Goal: Information Seeking & Learning: Learn about a topic

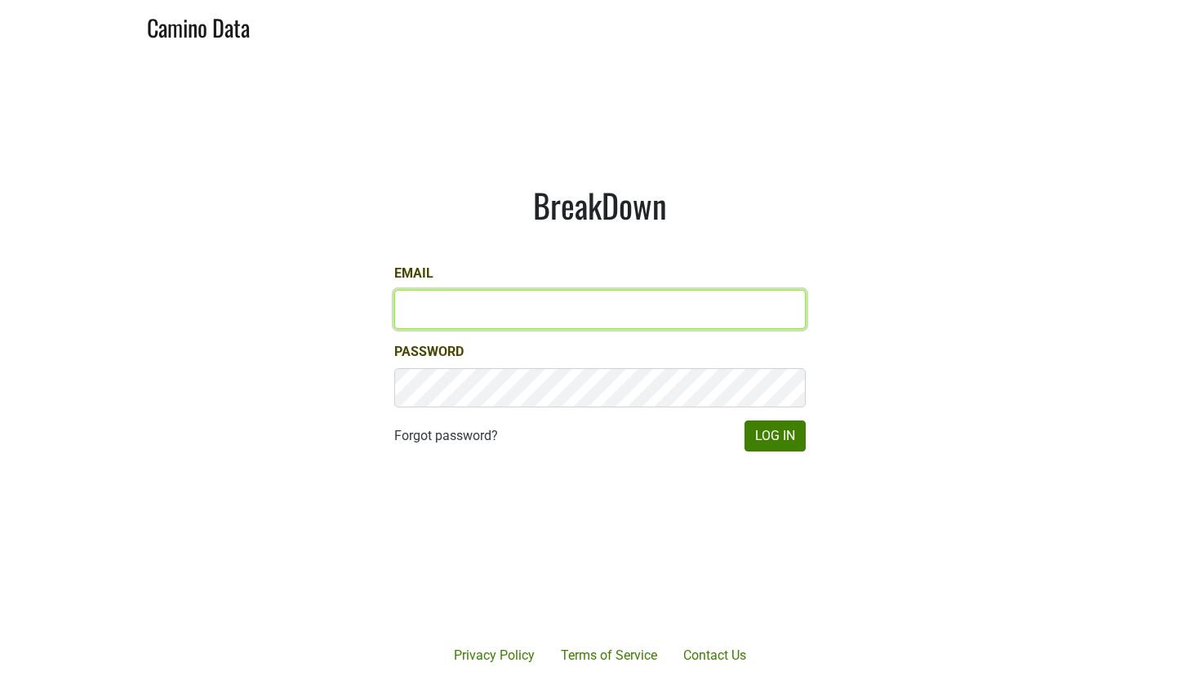
type input "[EMAIL_ADDRESS][DOMAIN_NAME]"
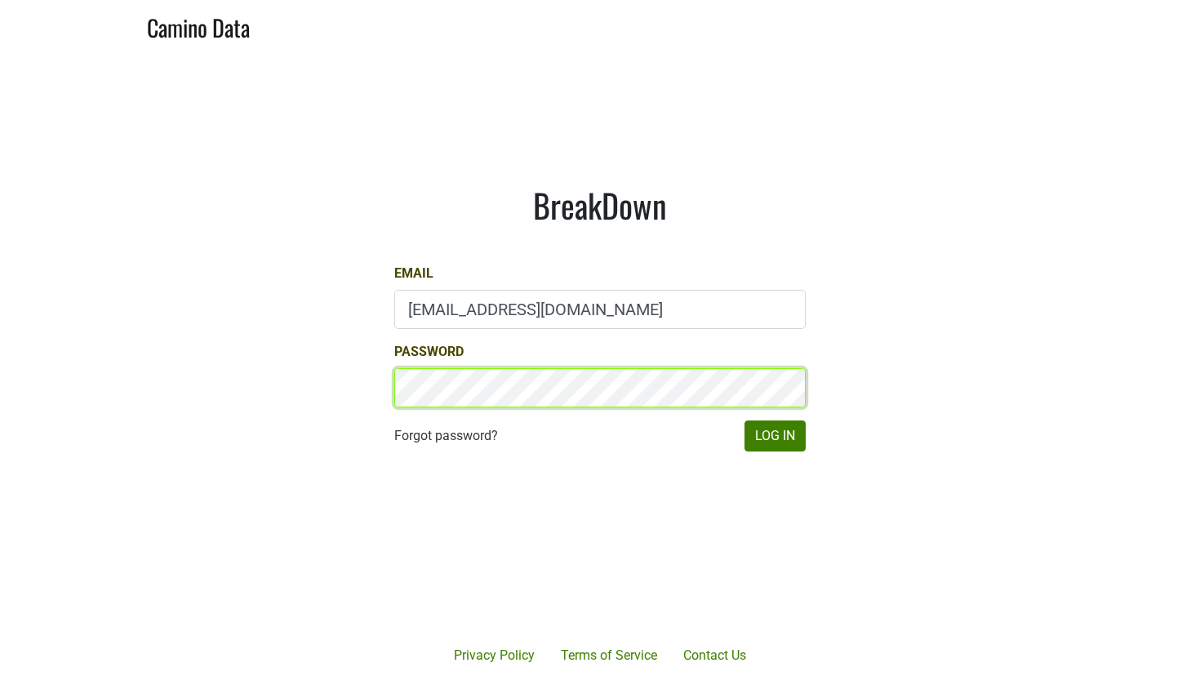
click at [775, 436] on button "Log In" at bounding box center [774, 435] width 61 height 31
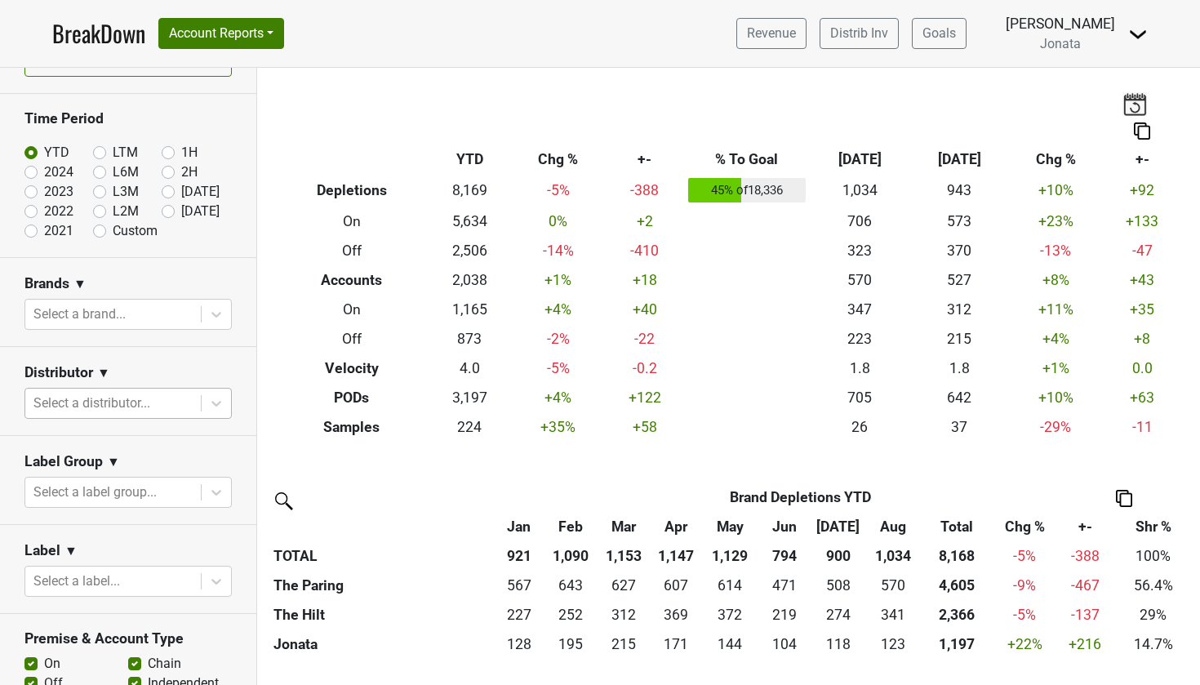
scroll to position [64, 0]
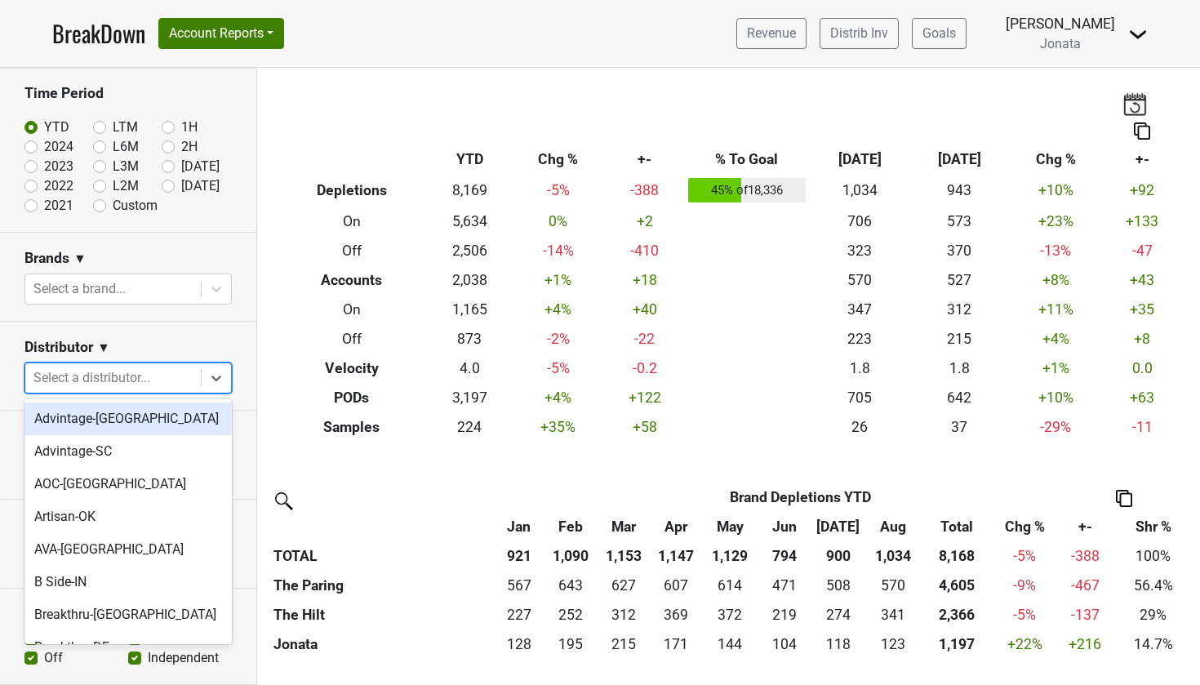
click at [116, 391] on div "Select a distributor..." at bounding box center [112, 377] width 175 height 29
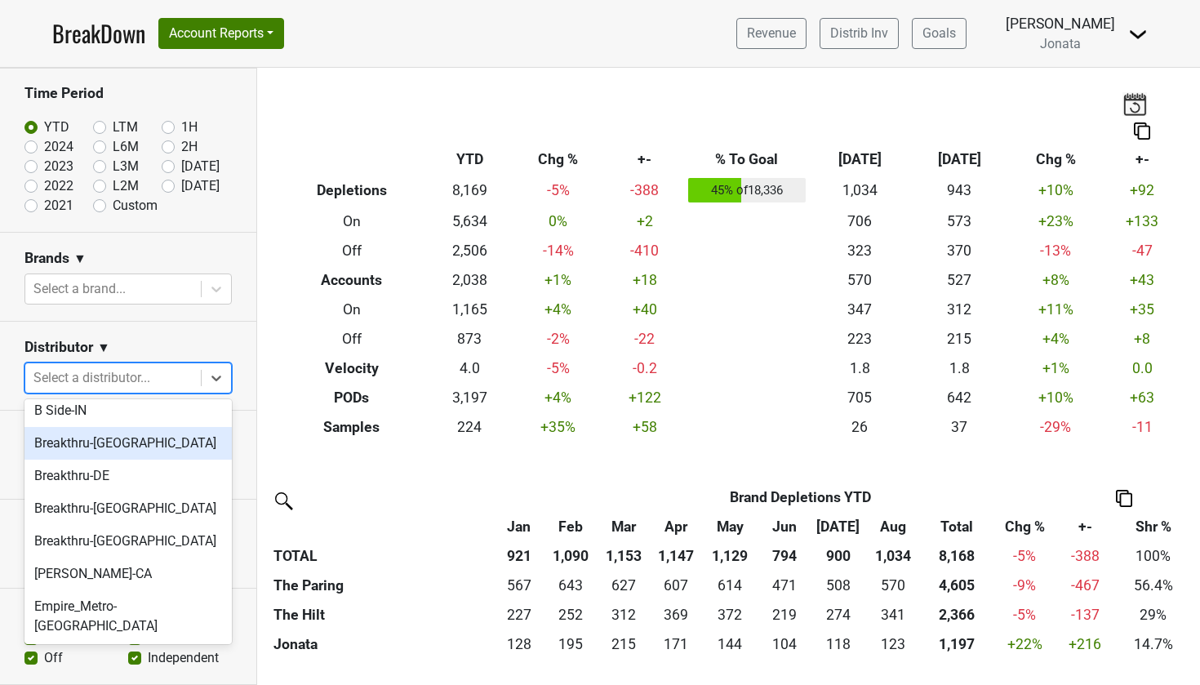
scroll to position [206, 0]
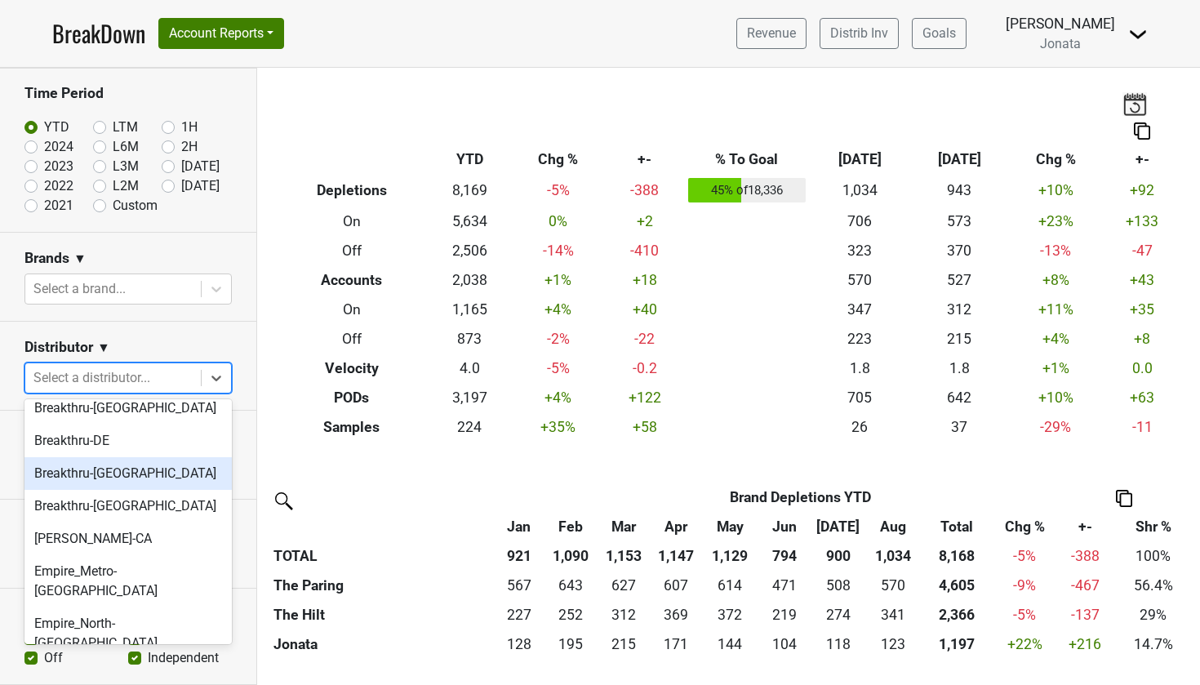
click at [81, 483] on div "Breakthru-FL" at bounding box center [127, 473] width 207 height 33
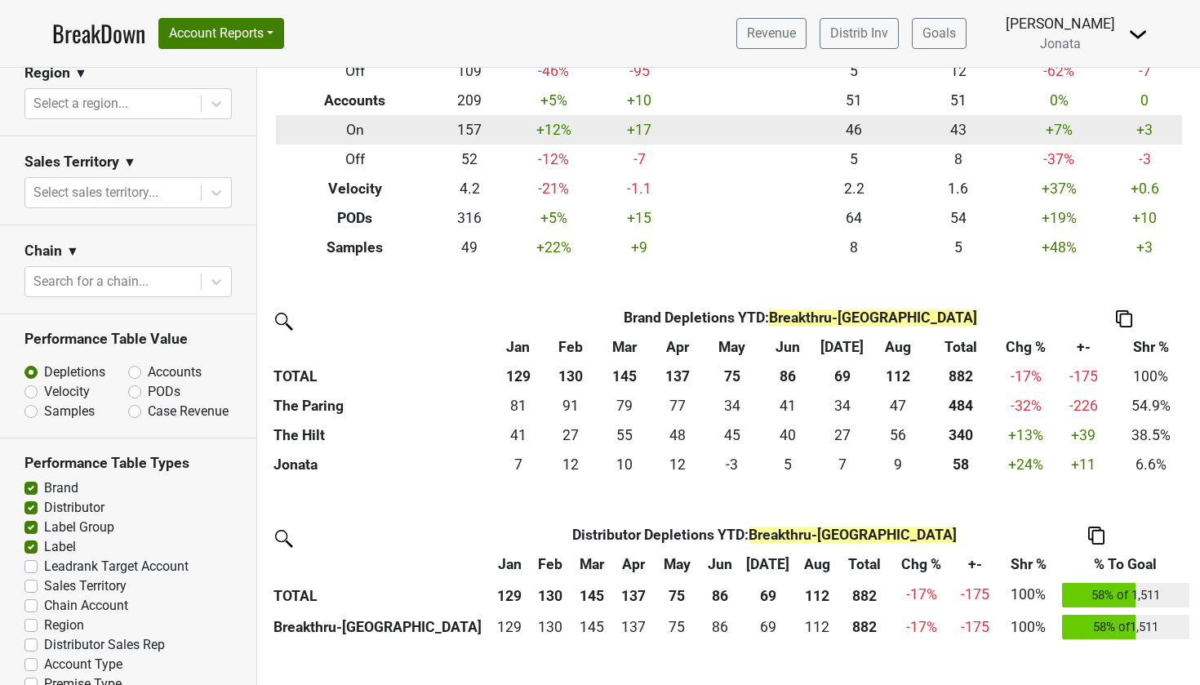
scroll to position [260, 0]
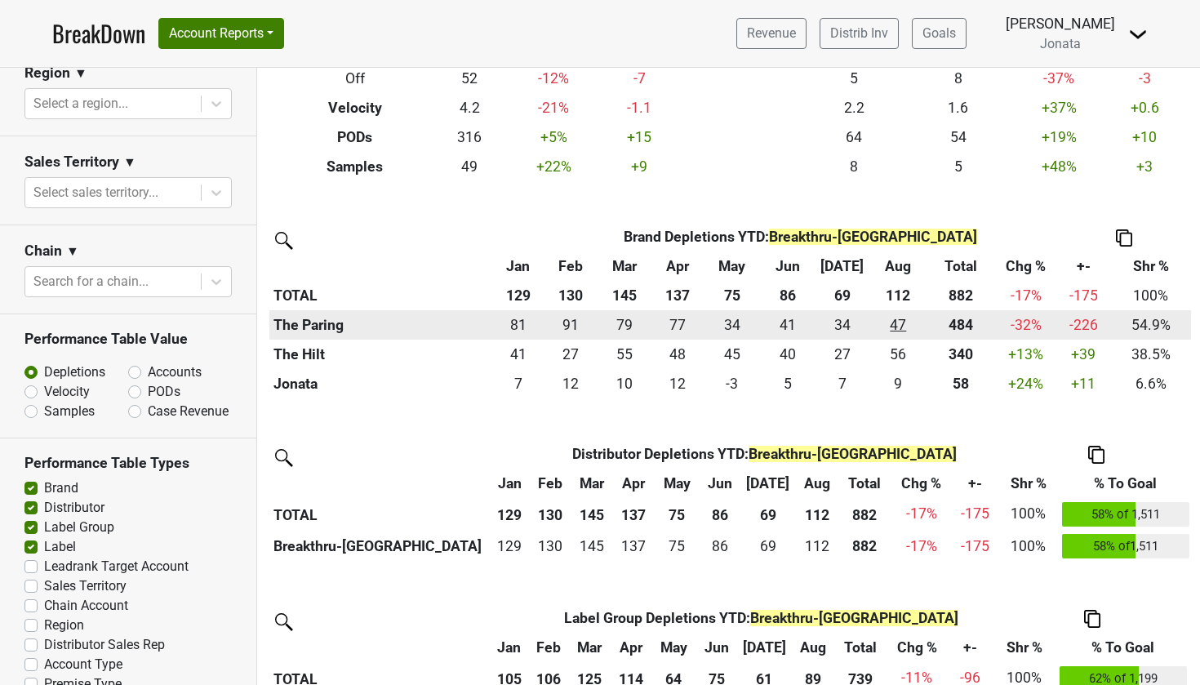
click at [894, 328] on div "47.416 47" at bounding box center [898, 324] width 49 height 21
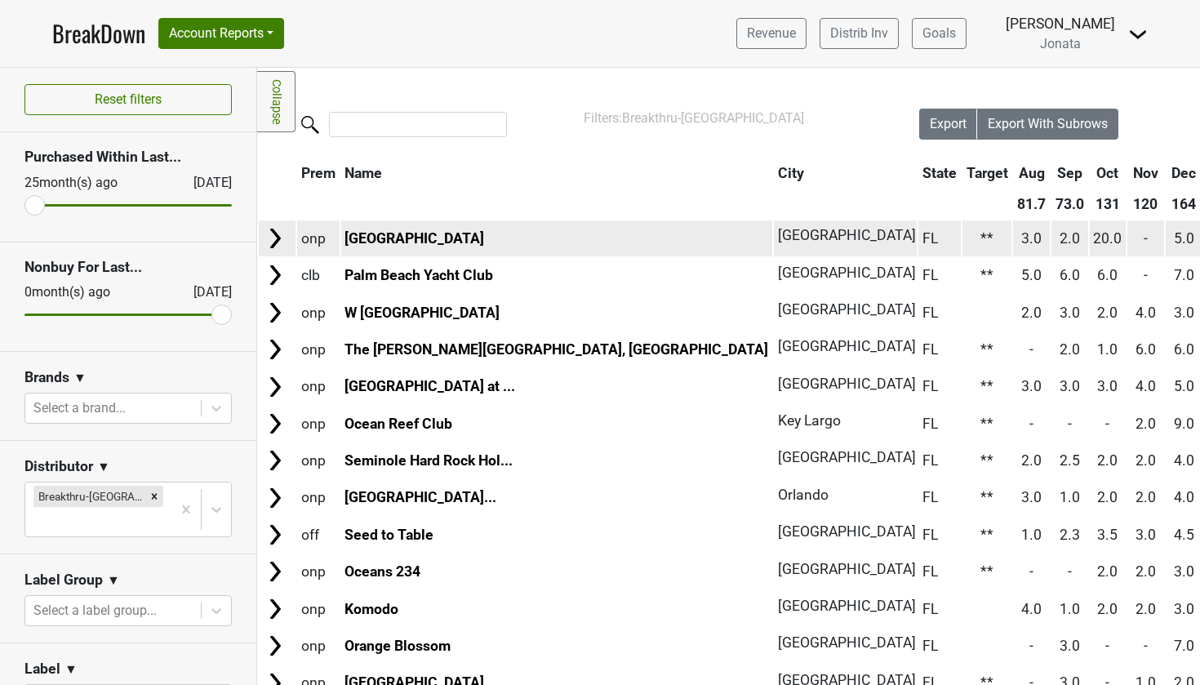
click at [273, 243] on img at bounding box center [275, 238] width 24 height 24
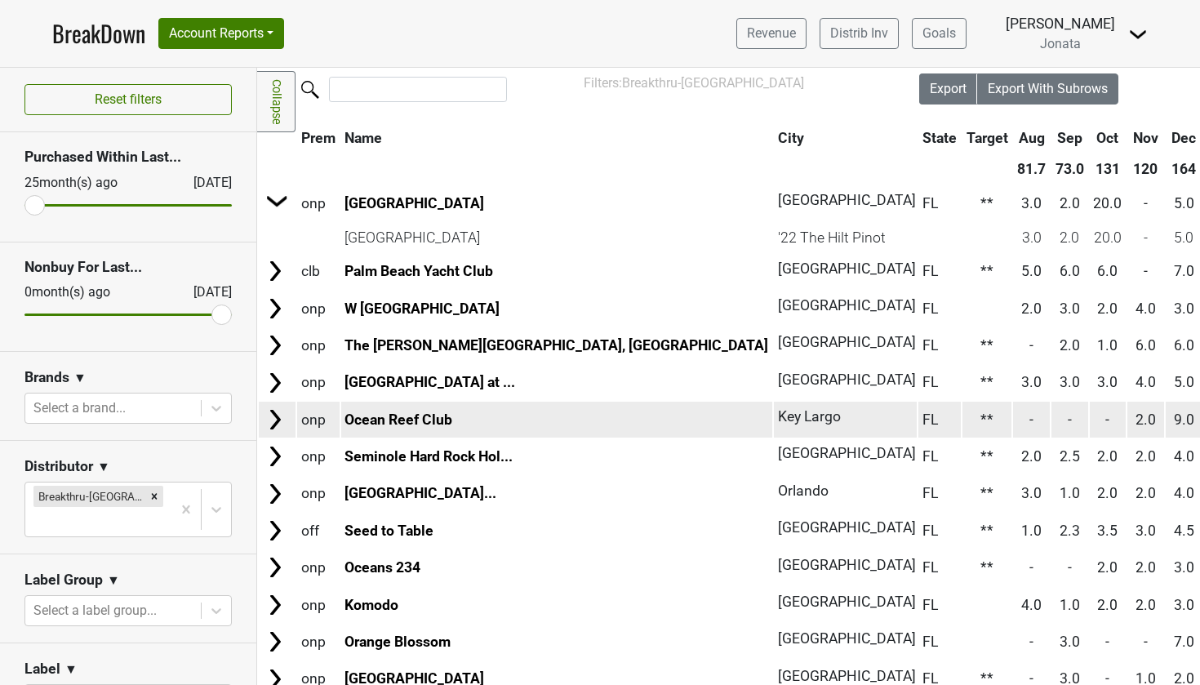
scroll to position [38, 0]
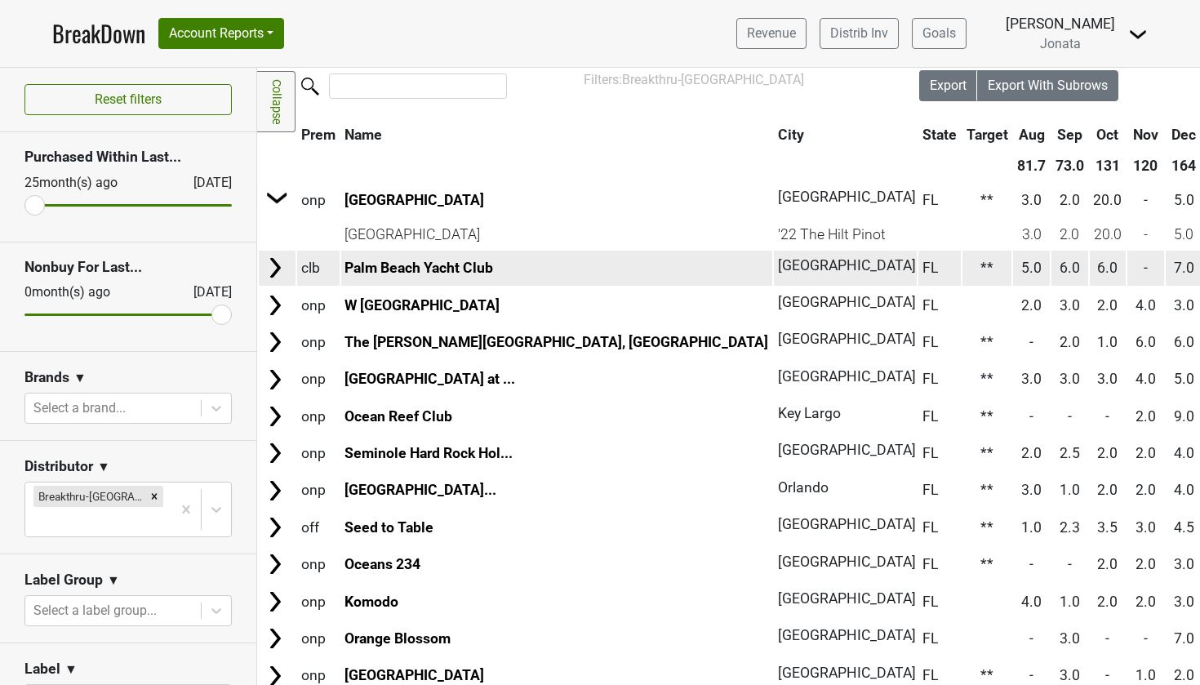
click at [277, 273] on img at bounding box center [275, 267] width 24 height 24
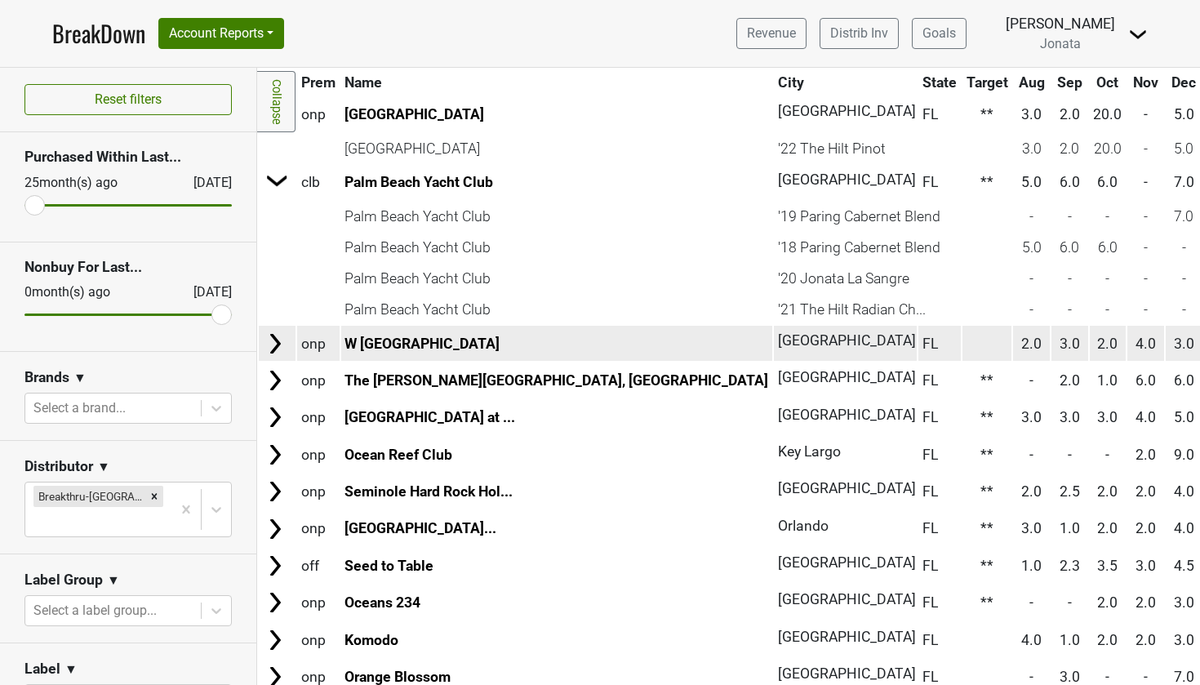
scroll to position [124, 0]
click at [269, 342] on img at bounding box center [275, 343] width 24 height 24
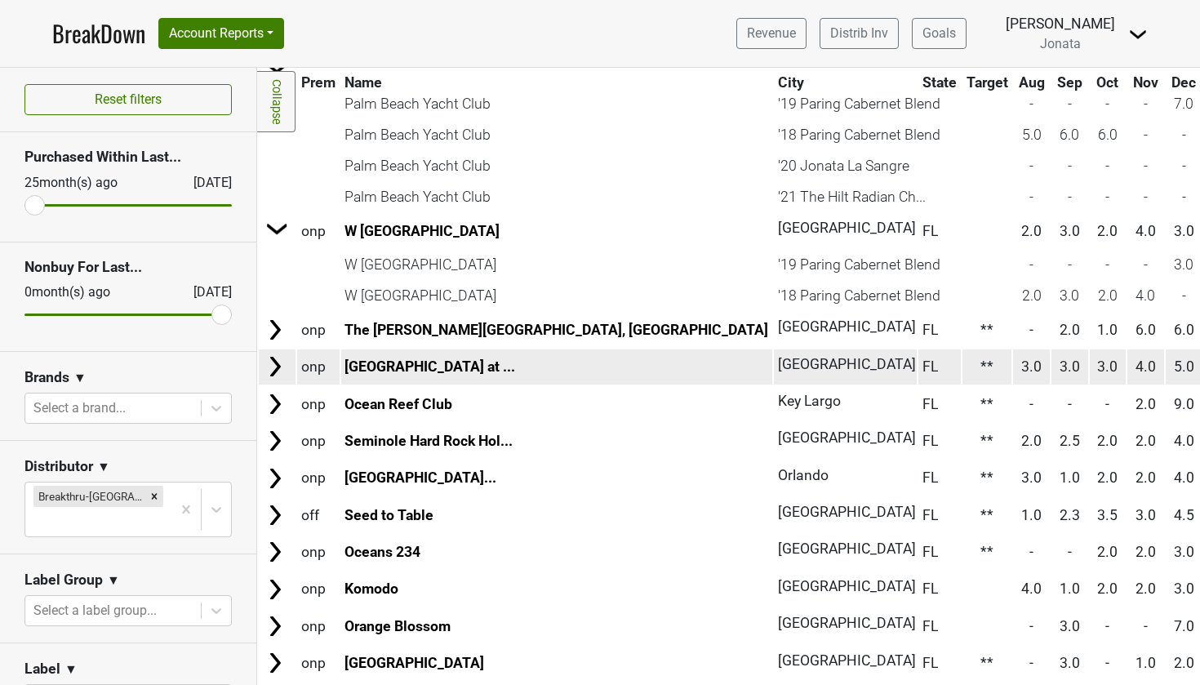
scroll to position [237, 0]
click at [279, 358] on img at bounding box center [275, 366] width 24 height 24
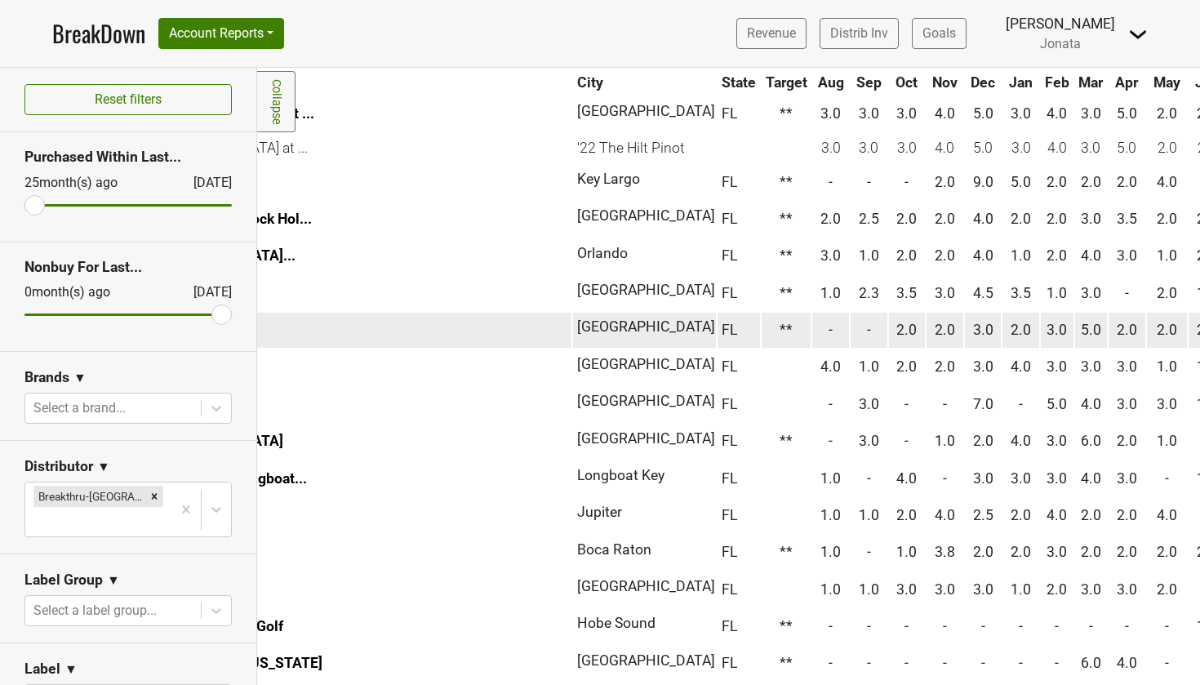
scroll to position [495, 200]
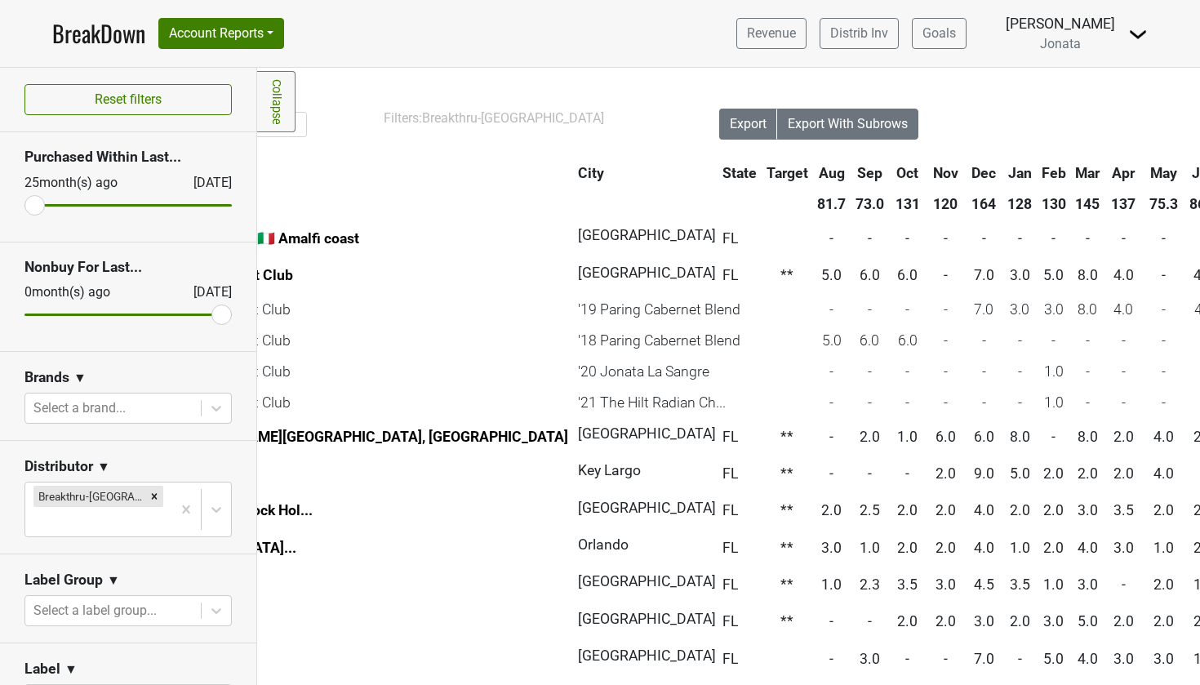
scroll to position [0, 200]
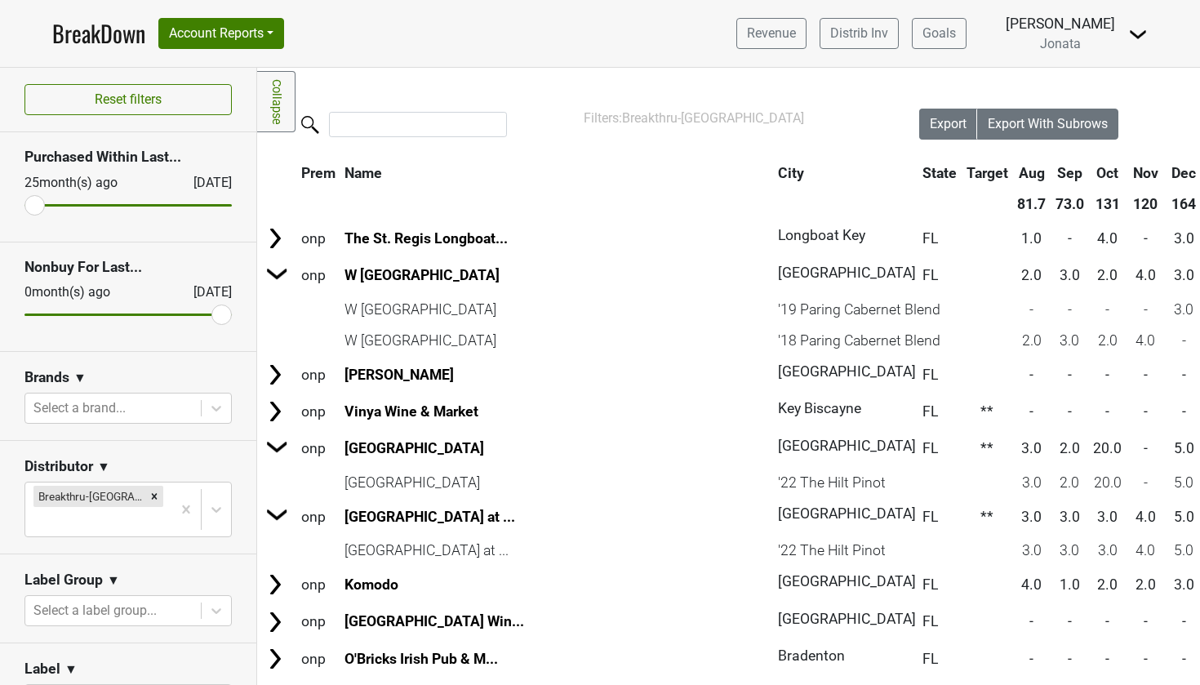
scroll to position [0, 0]
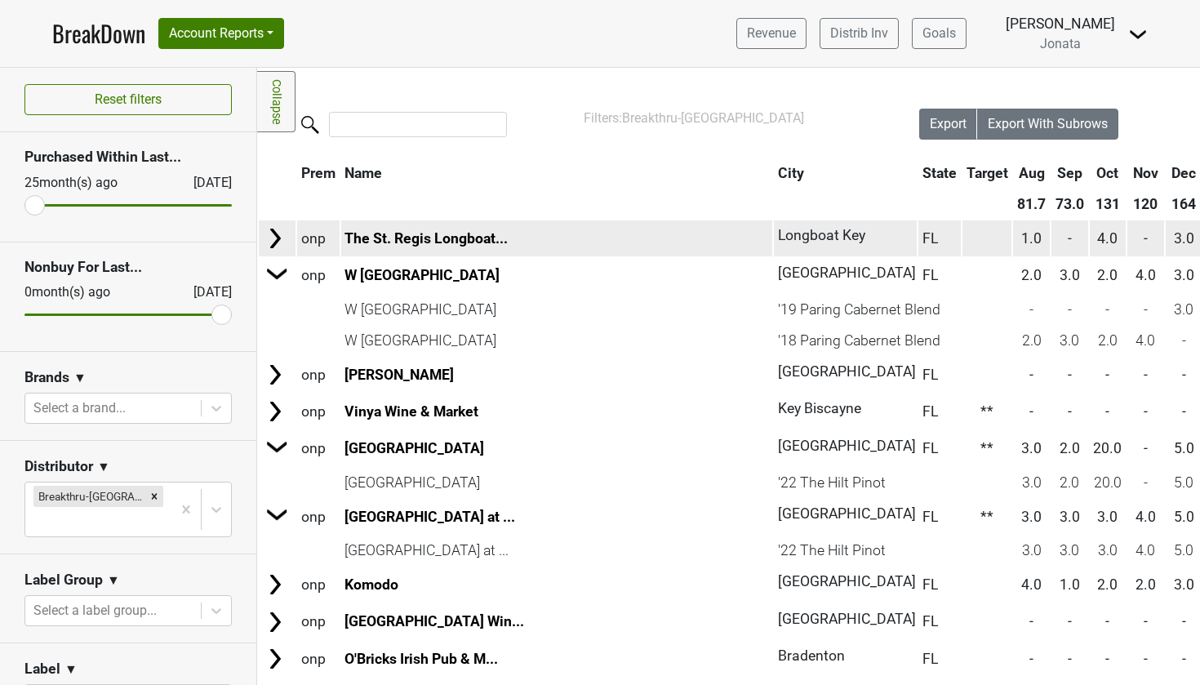
click at [282, 238] on img at bounding box center [275, 238] width 24 height 24
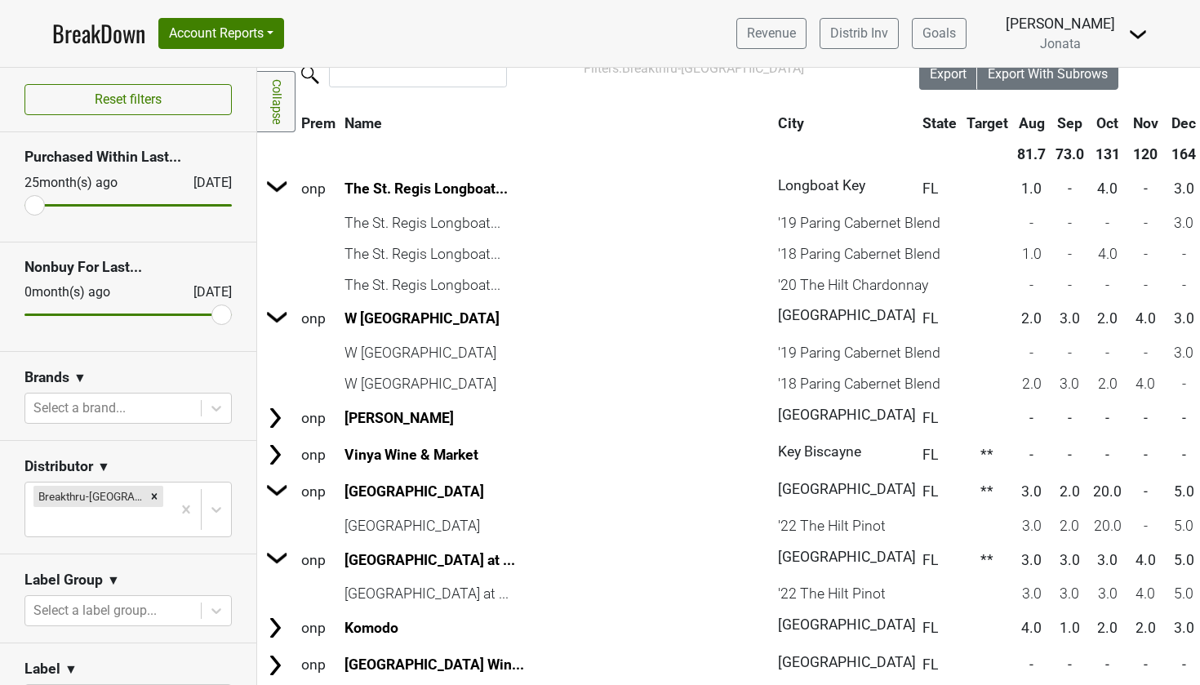
scroll to position [79, 0]
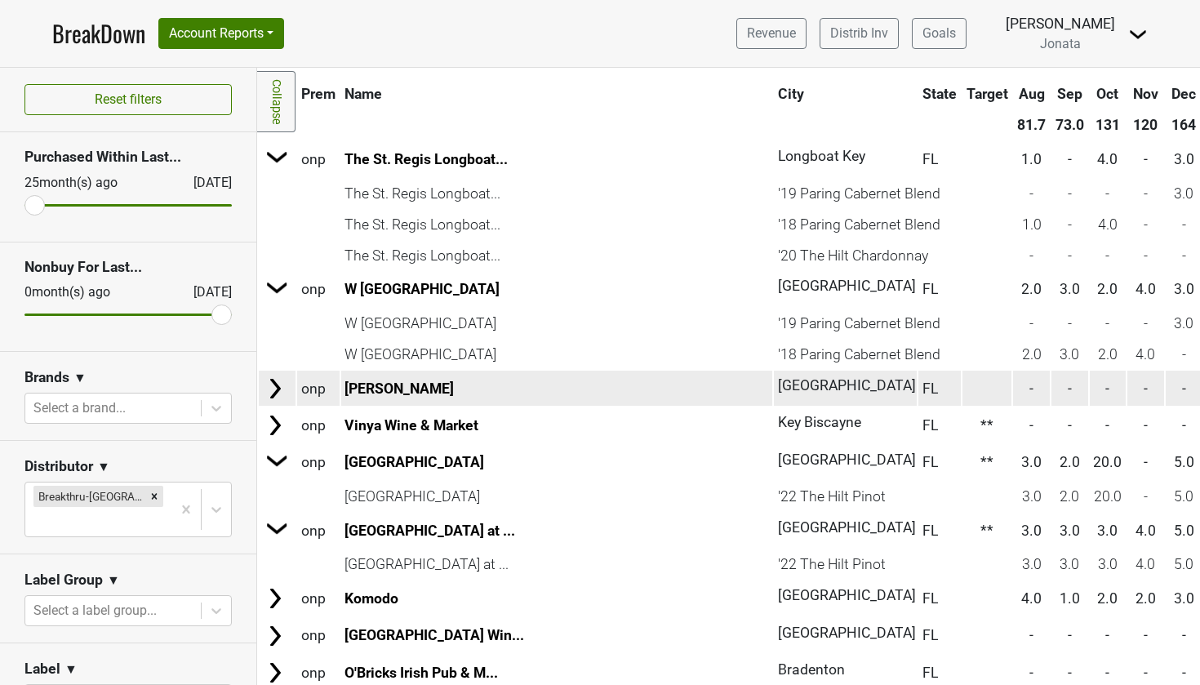
click at [273, 377] on img at bounding box center [275, 388] width 24 height 24
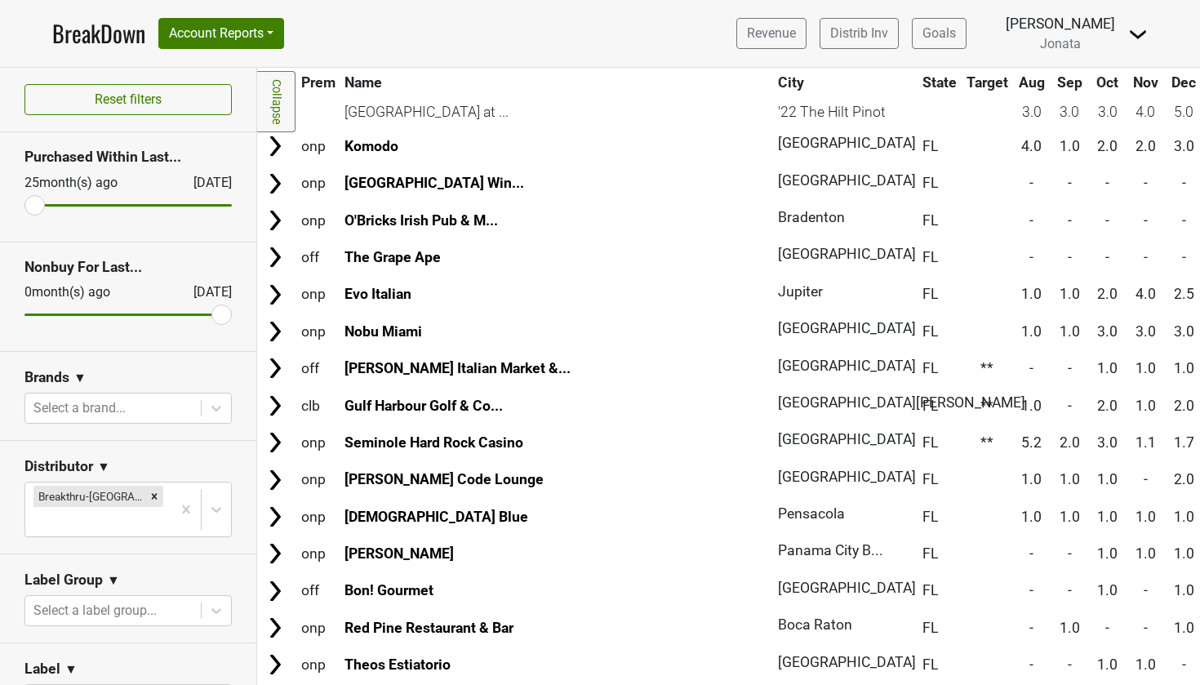
scroll to position [593, 0]
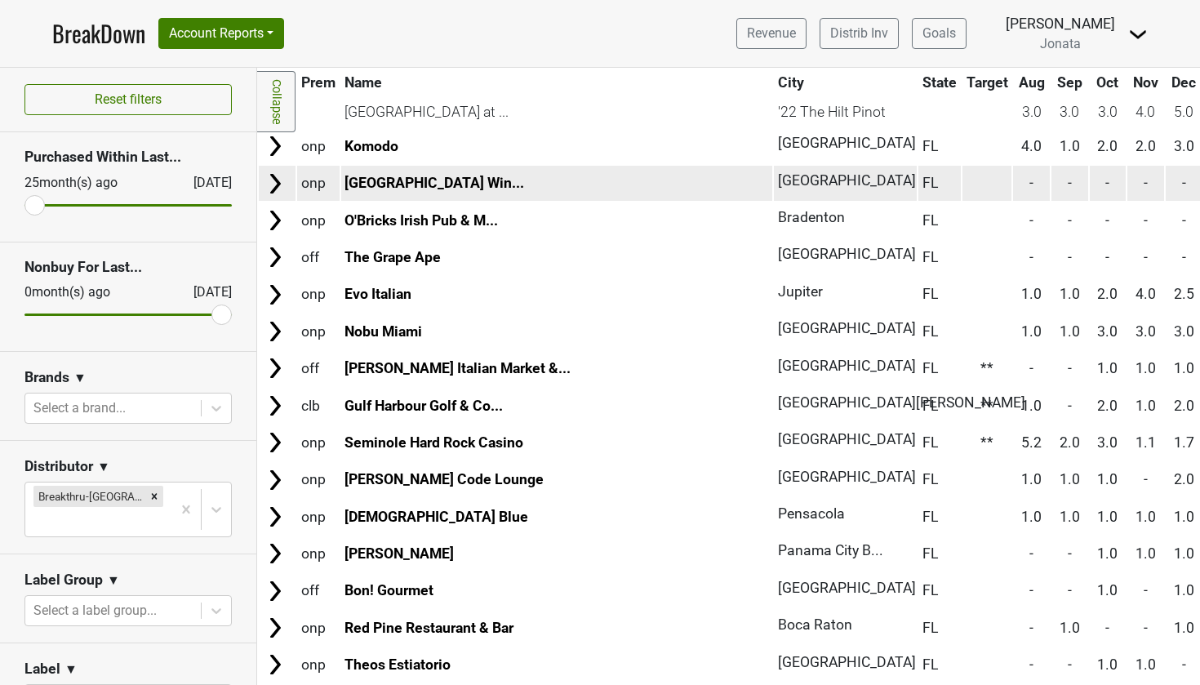
click at [286, 175] on img at bounding box center [275, 183] width 24 height 24
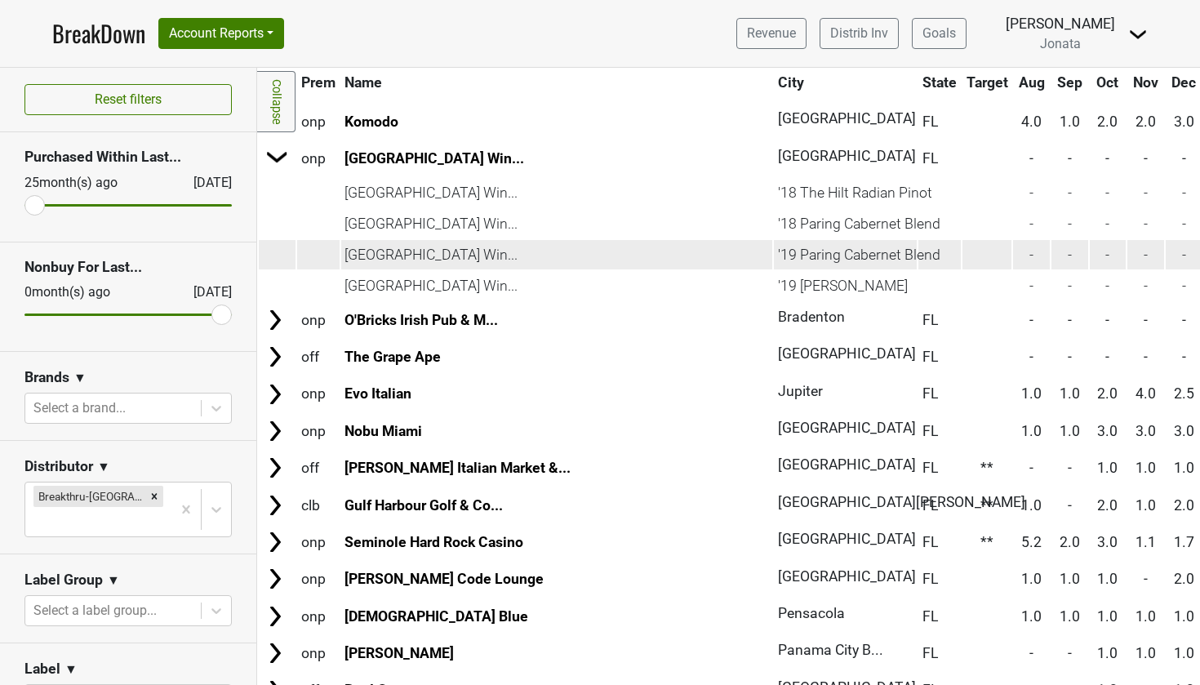
scroll to position [646, 0]
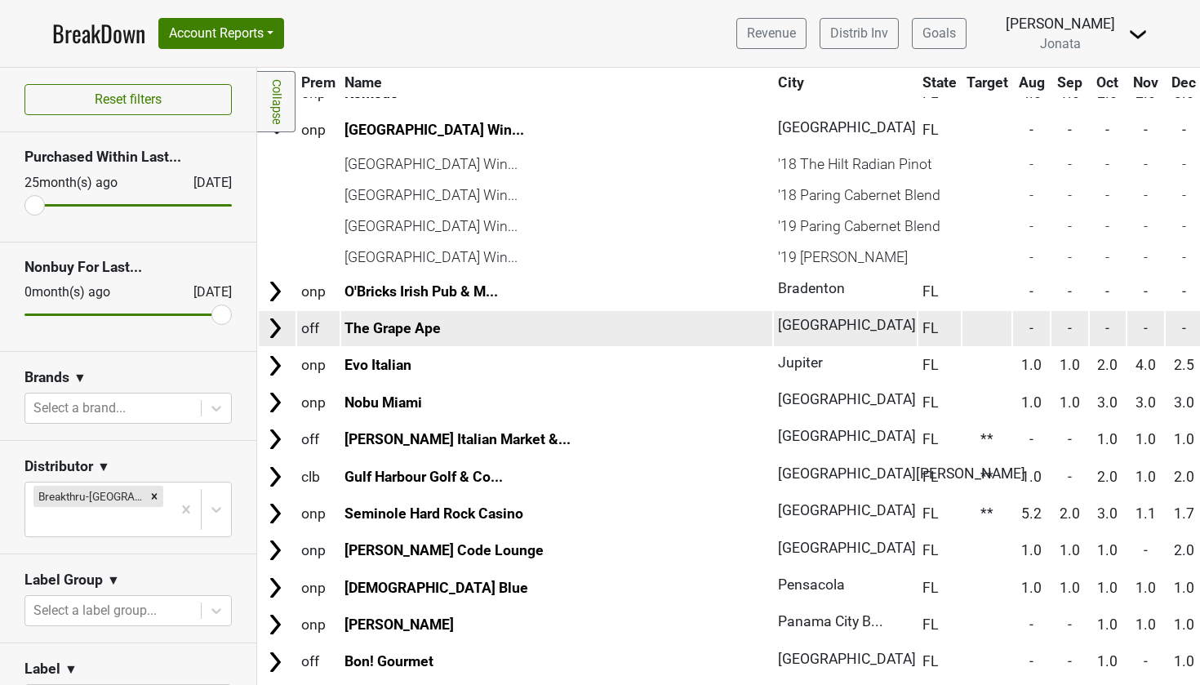
click at [281, 317] on img at bounding box center [275, 328] width 24 height 24
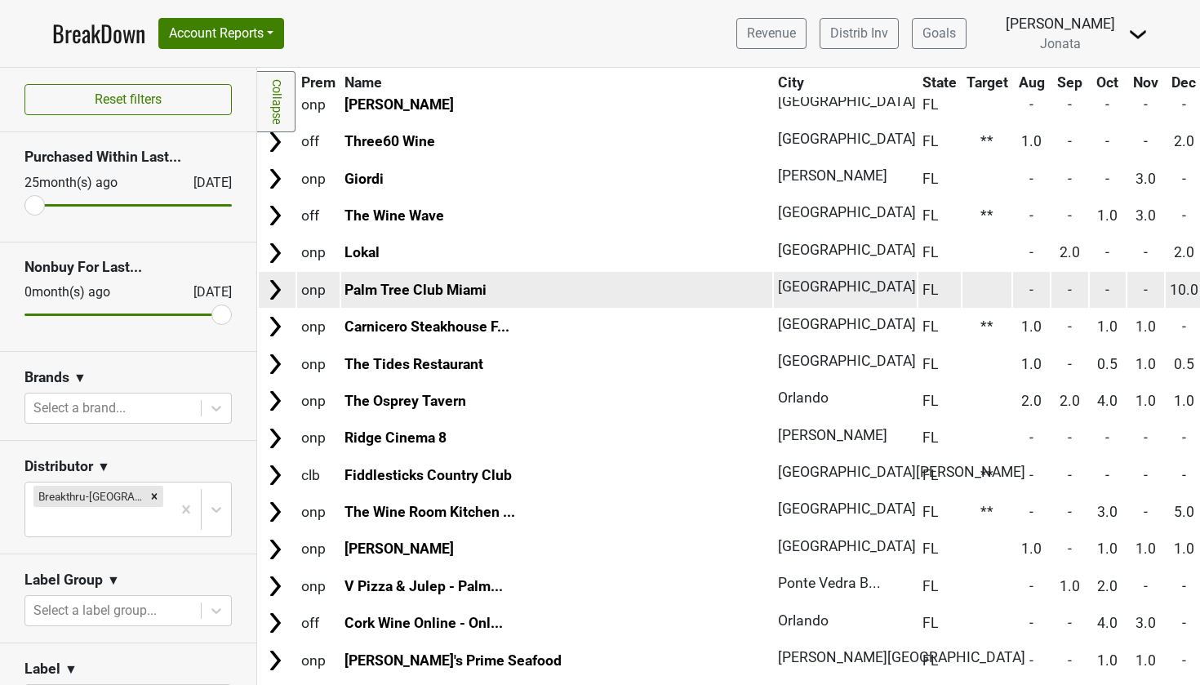
scroll to position [2506, 0]
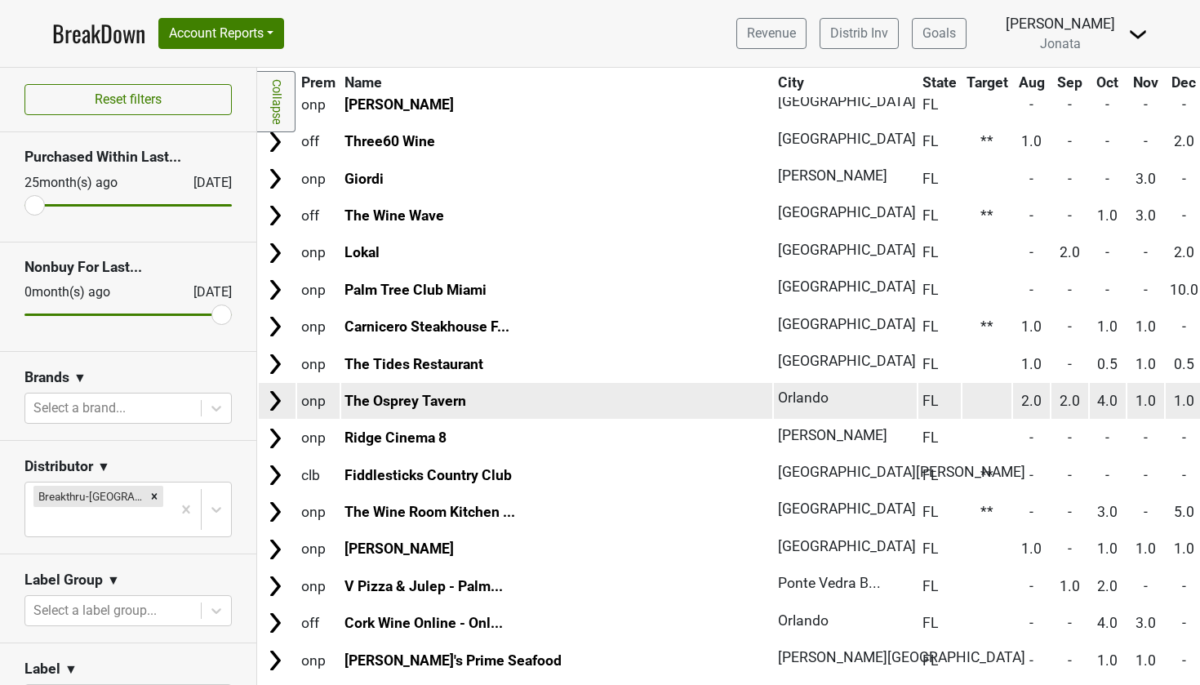
click at [276, 388] on img at bounding box center [275, 400] width 24 height 24
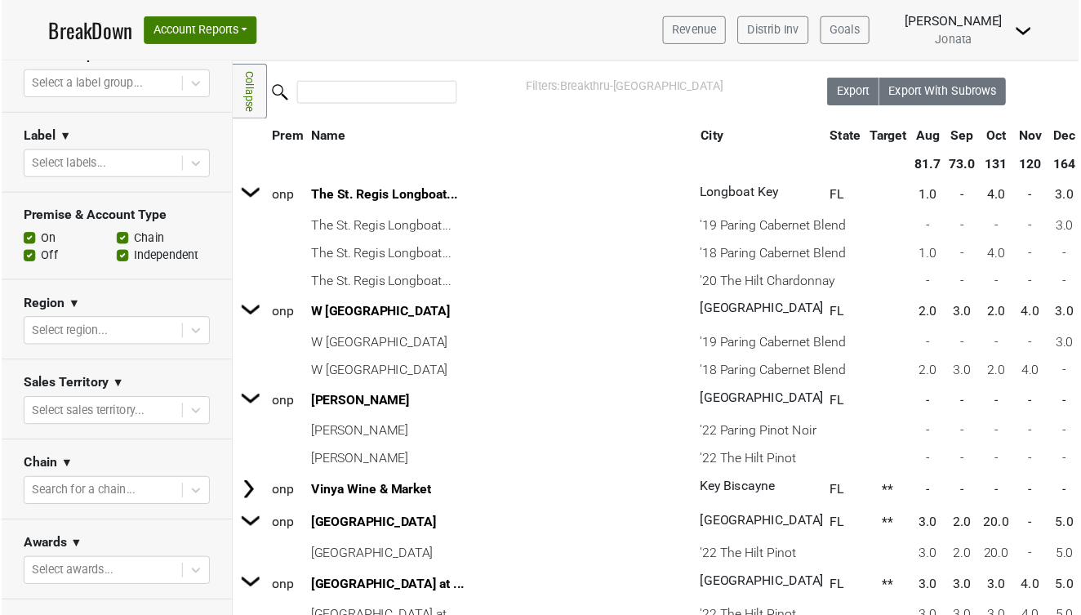
scroll to position [523, 0]
